Goal: Transaction & Acquisition: Purchase product/service

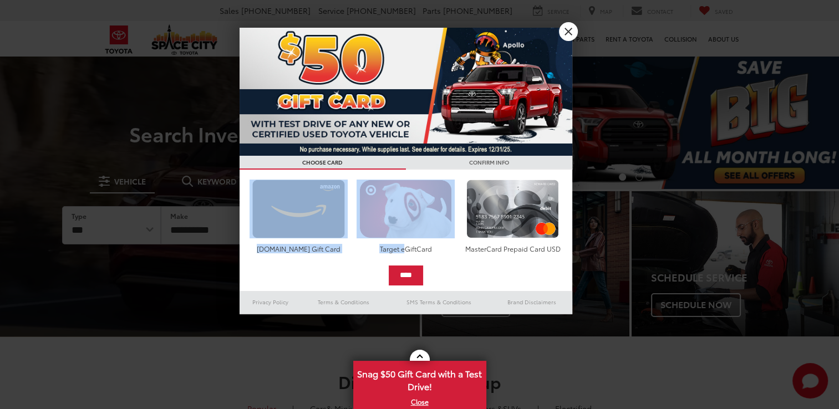
drag, startPoint x: 405, startPoint y: 57, endPoint x: 538, endPoint y: 34, distance: 135.4
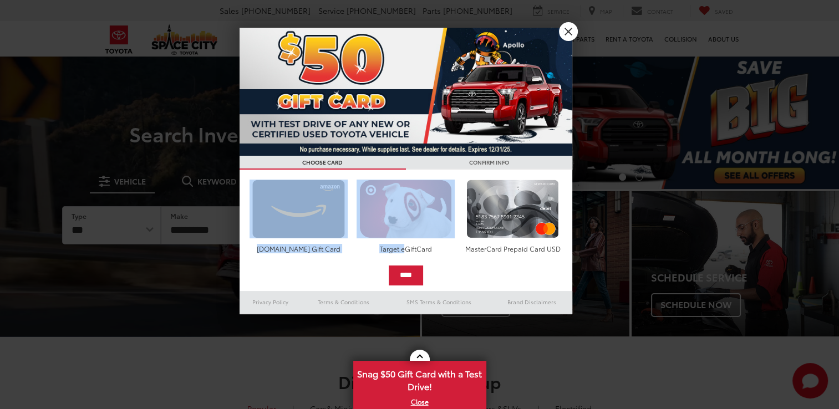
click at [538, 34] on div "**********" at bounding box center [405, 171] width 333 height 287
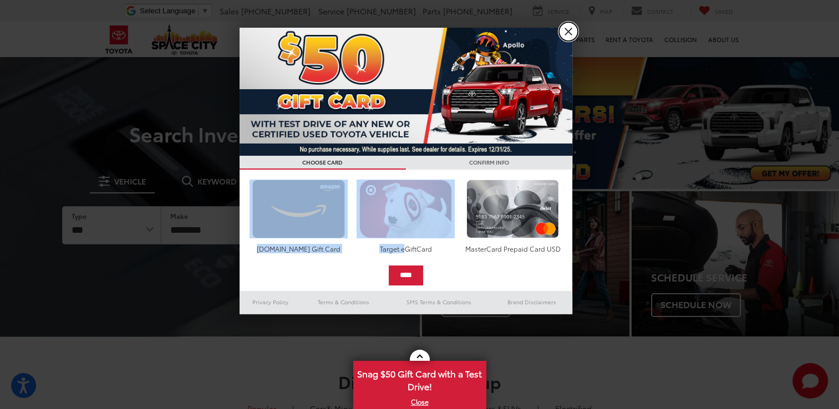
click at [570, 29] on link "X" at bounding box center [568, 31] width 19 height 19
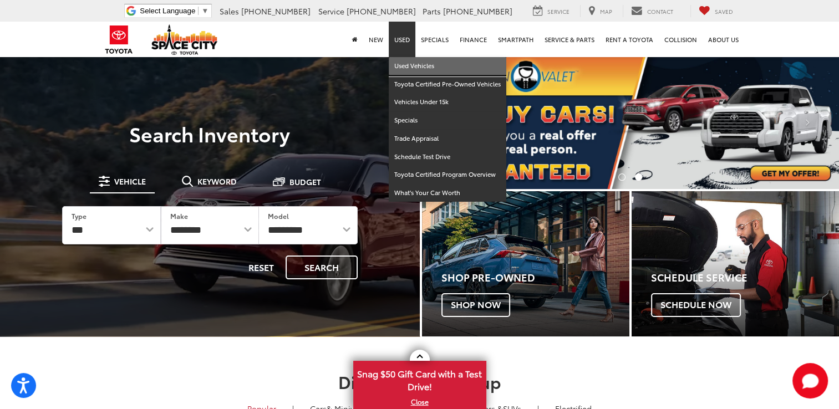
click at [417, 70] on link "Used Vehicles" at bounding box center [447, 66] width 117 height 18
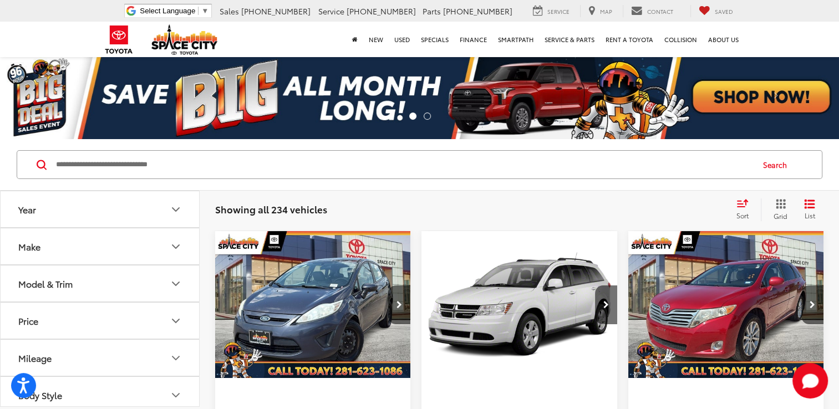
click at [175, 283] on icon "Model & Trim" at bounding box center [175, 283] width 13 height 13
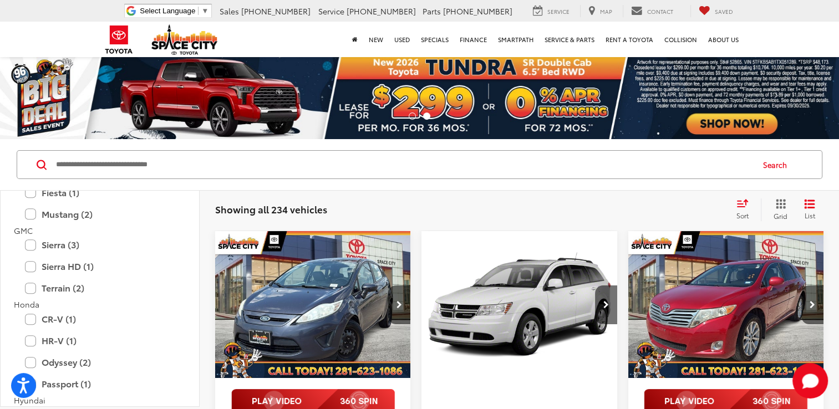
scroll to position [566, 0]
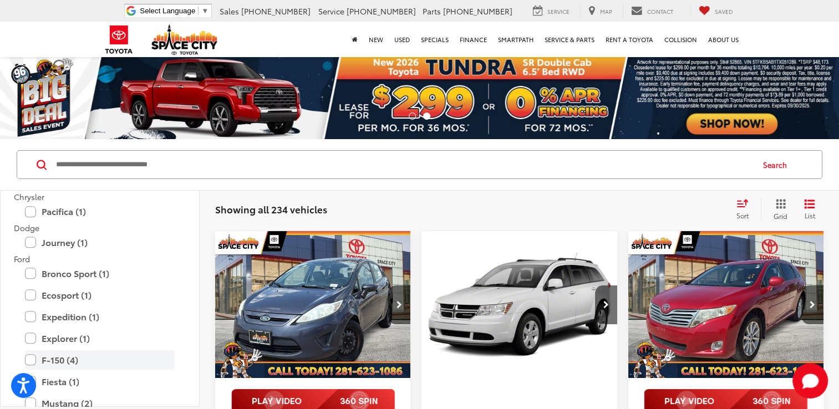
click at [101, 367] on label "F-150 (4)" at bounding box center [100, 359] width 150 height 19
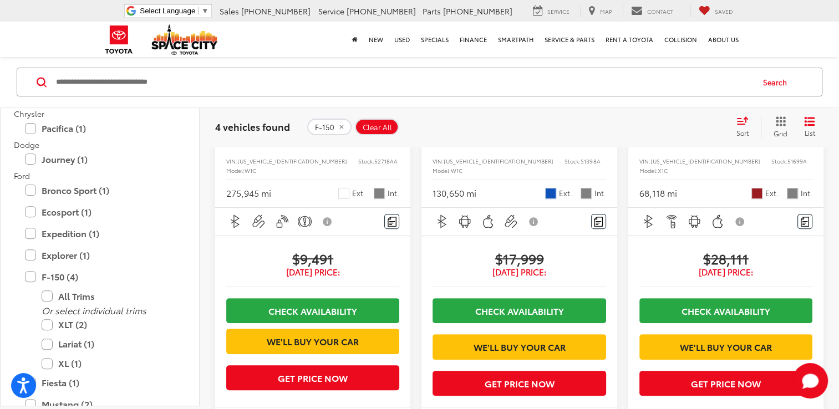
scroll to position [326, 0]
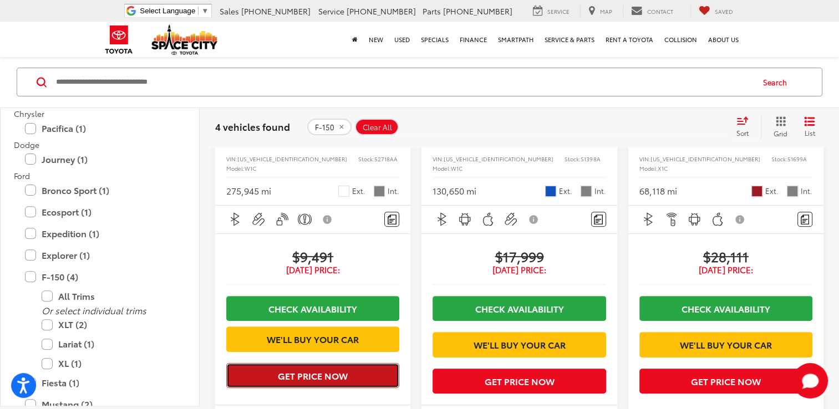
click at [313, 363] on button "Get Price Now" at bounding box center [312, 375] width 173 height 25
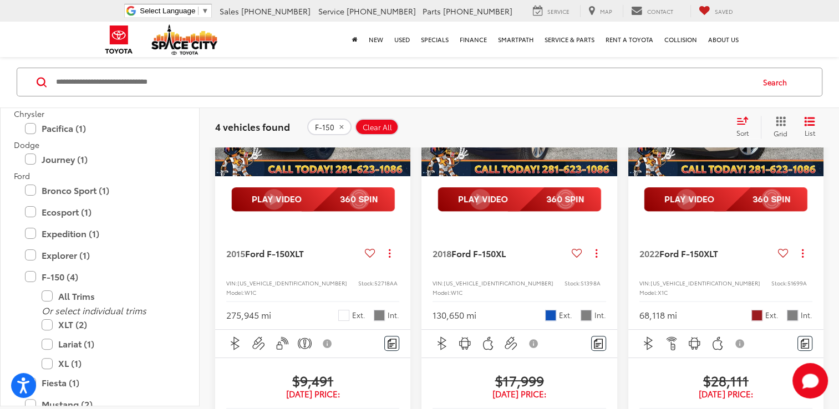
scroll to position [177, 0]
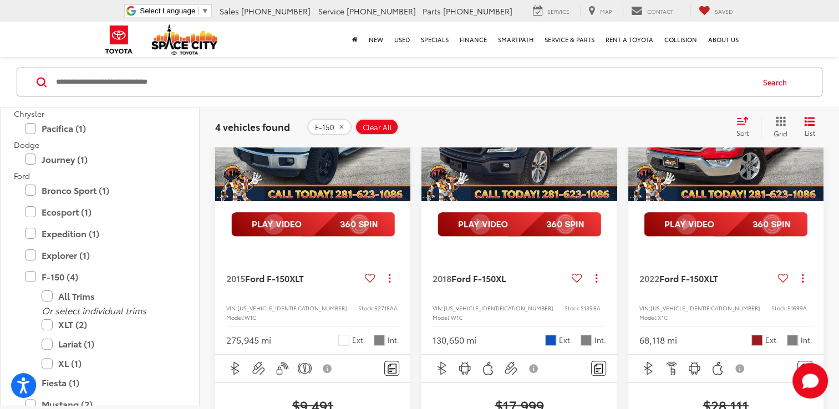
click at [341, 222] on img at bounding box center [312, 224] width 163 height 24
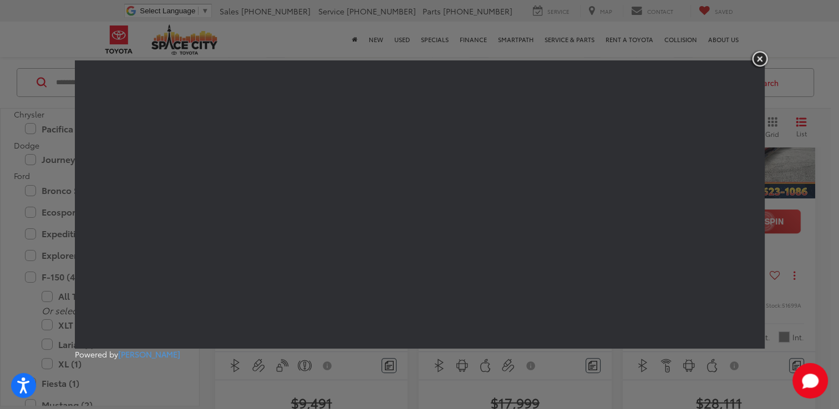
click at [758, 60] on img "button" at bounding box center [759, 59] width 20 height 18
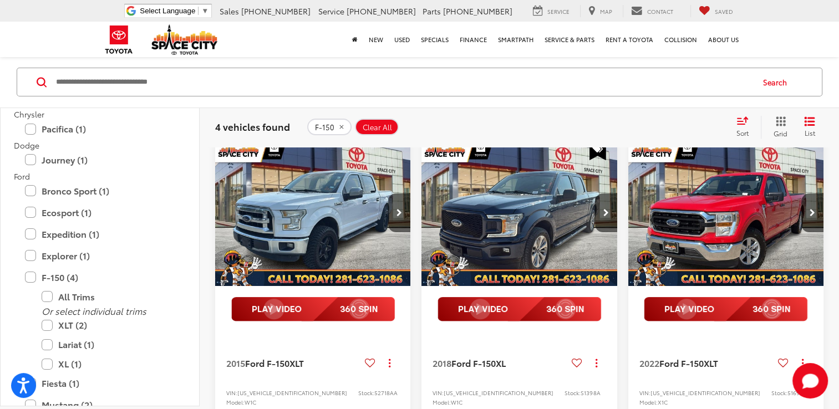
scroll to position [88, 0]
